Goal: Information Seeking & Learning: Find specific page/section

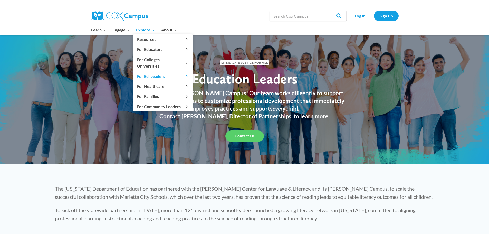
click at [146, 29] on span "Explore Expand" at bounding box center [145, 29] width 18 height 7
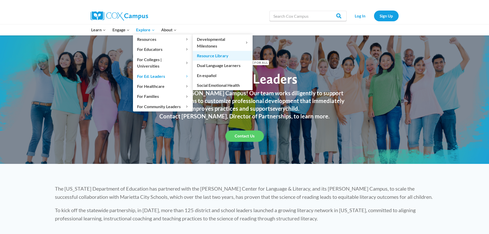
click at [222, 56] on link "Resource Library" at bounding box center [223, 56] width 60 height 10
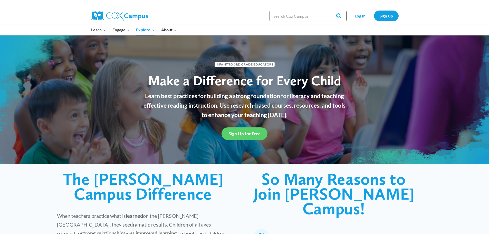
click at [298, 15] on input "Search in [URL][DOMAIN_NAME]" at bounding box center [308, 16] width 77 height 10
type input "profile"
click at [327, 11] on input "Search" at bounding box center [337, 16] width 20 height 10
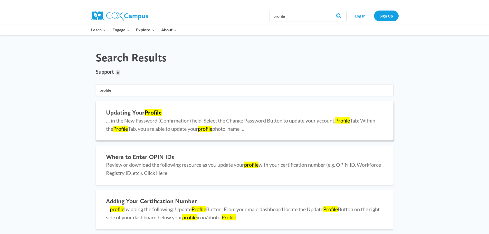
scroll to position [26, 0]
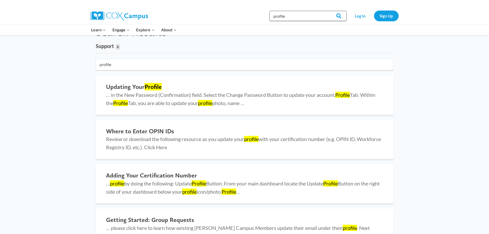
click at [275, 16] on input "profile" at bounding box center [308, 16] width 77 height 10
